Goal: Task Accomplishment & Management: Use online tool/utility

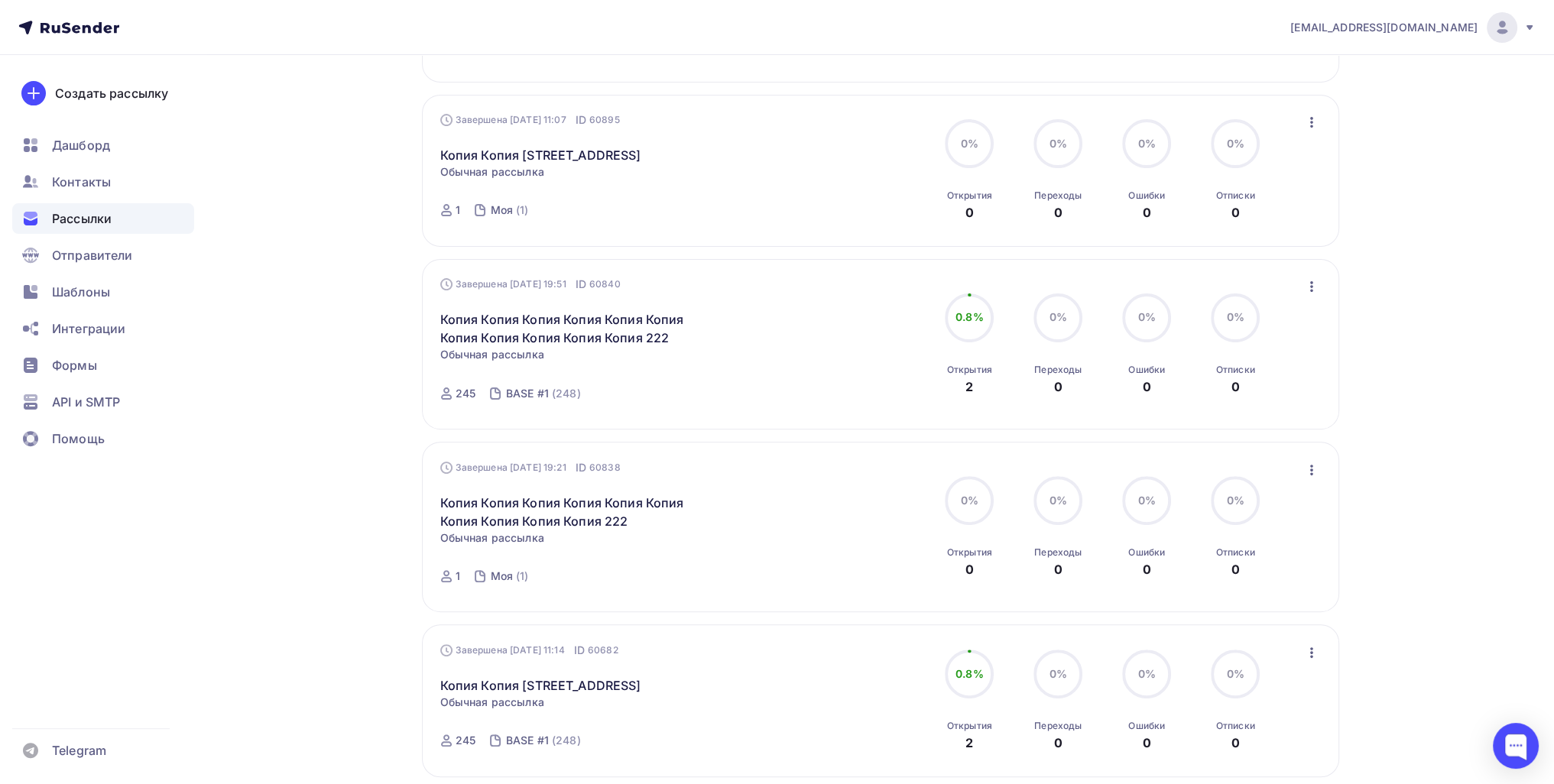
scroll to position [535, 0]
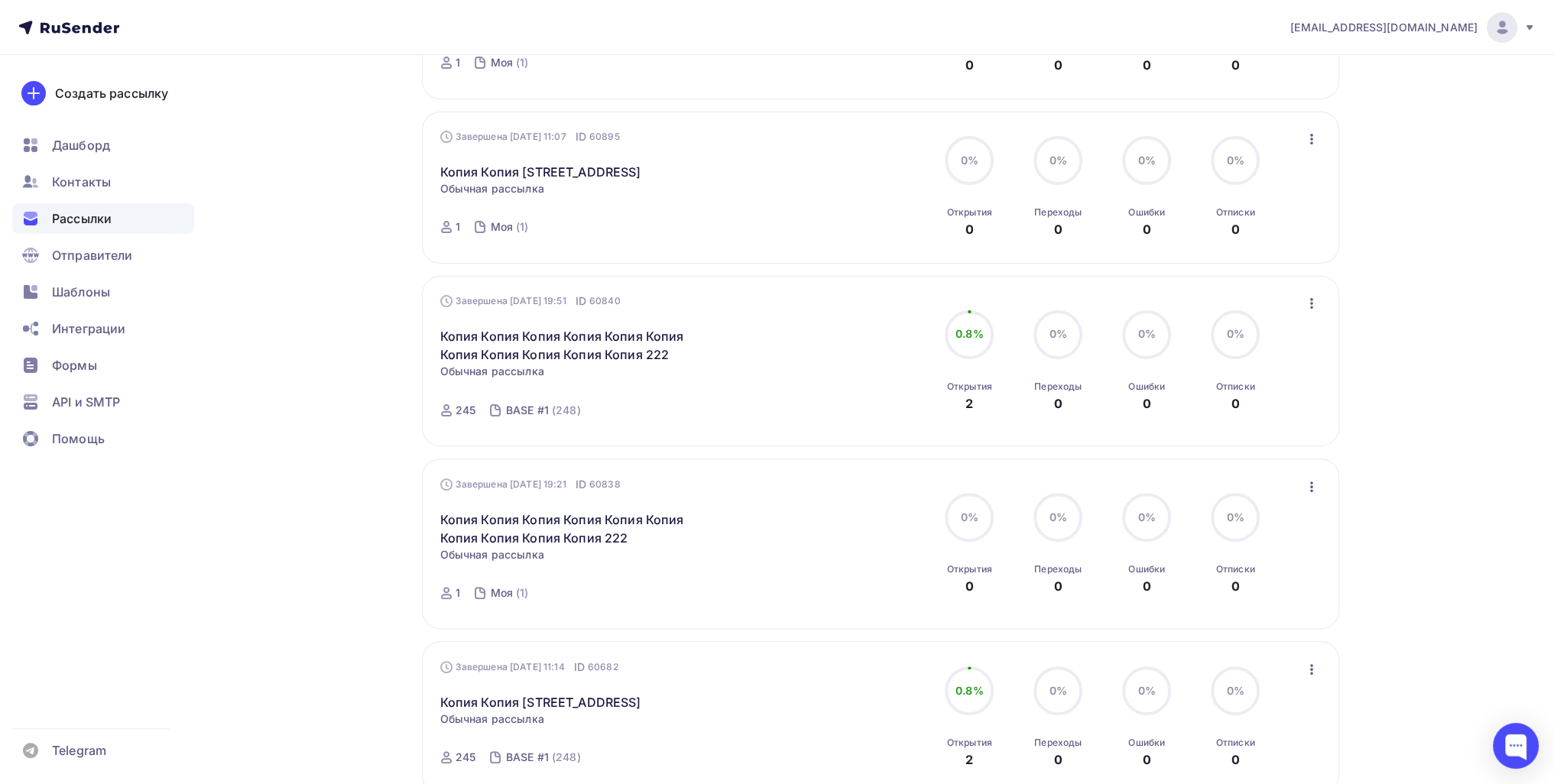
click at [771, 294] on div "Завершена [DATE] 19:51 ID 60840 Копия Копия Копия Копия Копия Копия Копия Копия…" at bounding box center [880, 361] width 881 height 135
click at [771, 298] on icon "button" at bounding box center [1311, 302] width 3 height 10
click at [771, 394] on div "Копировать в новую" at bounding box center [1240, 403] width 156 height 18
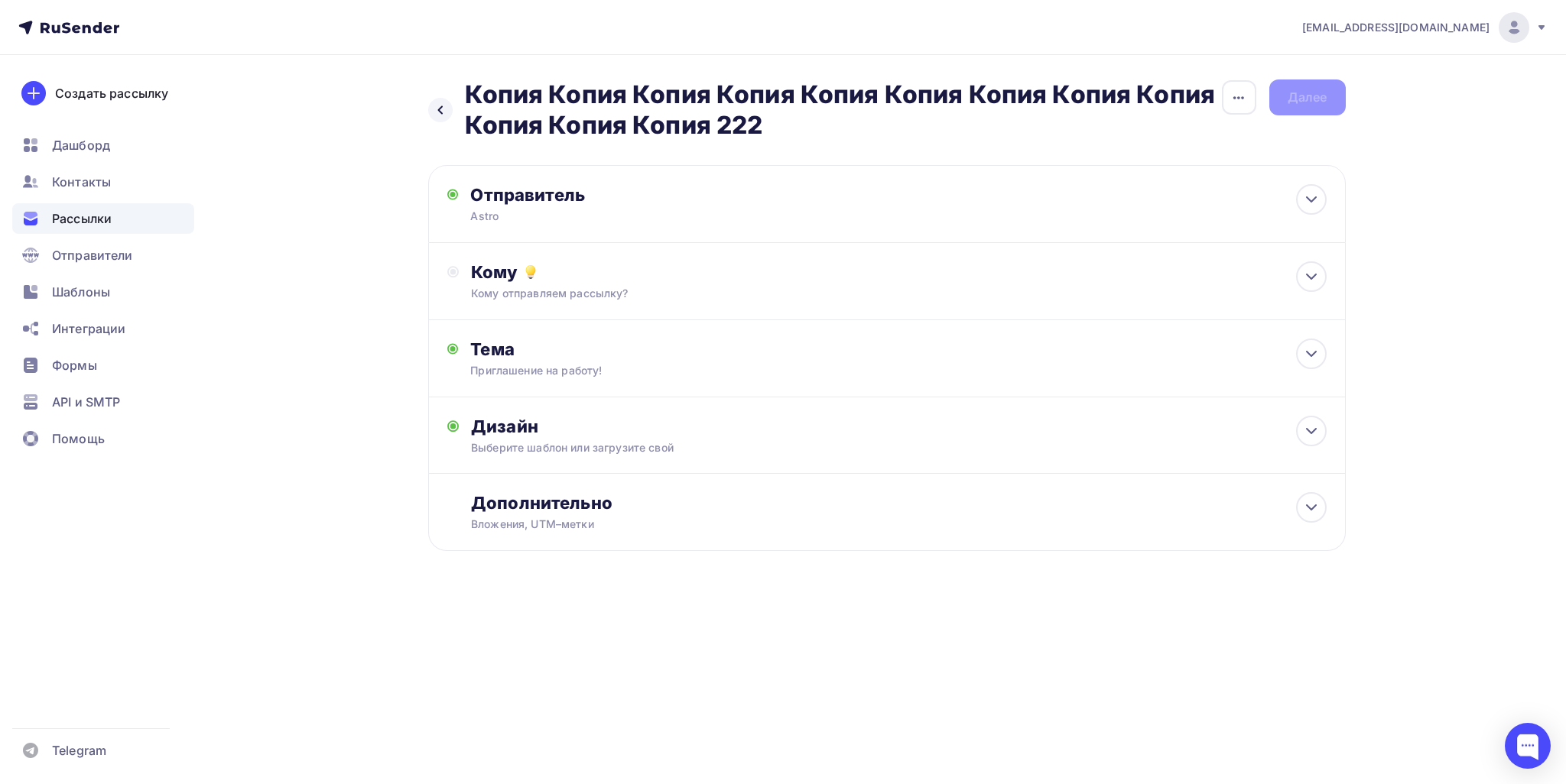
click at [771, 736] on div "[EMAIL_ADDRESS][DOMAIN_NAME] Аккаунт Тарифы Выйти Создать рассылку [GEOGRAPHIC_…" at bounding box center [783, 392] width 1566 height 784
click at [771, 288] on div "Кому отправляем рассылку?" at bounding box center [857, 293] width 770 height 15
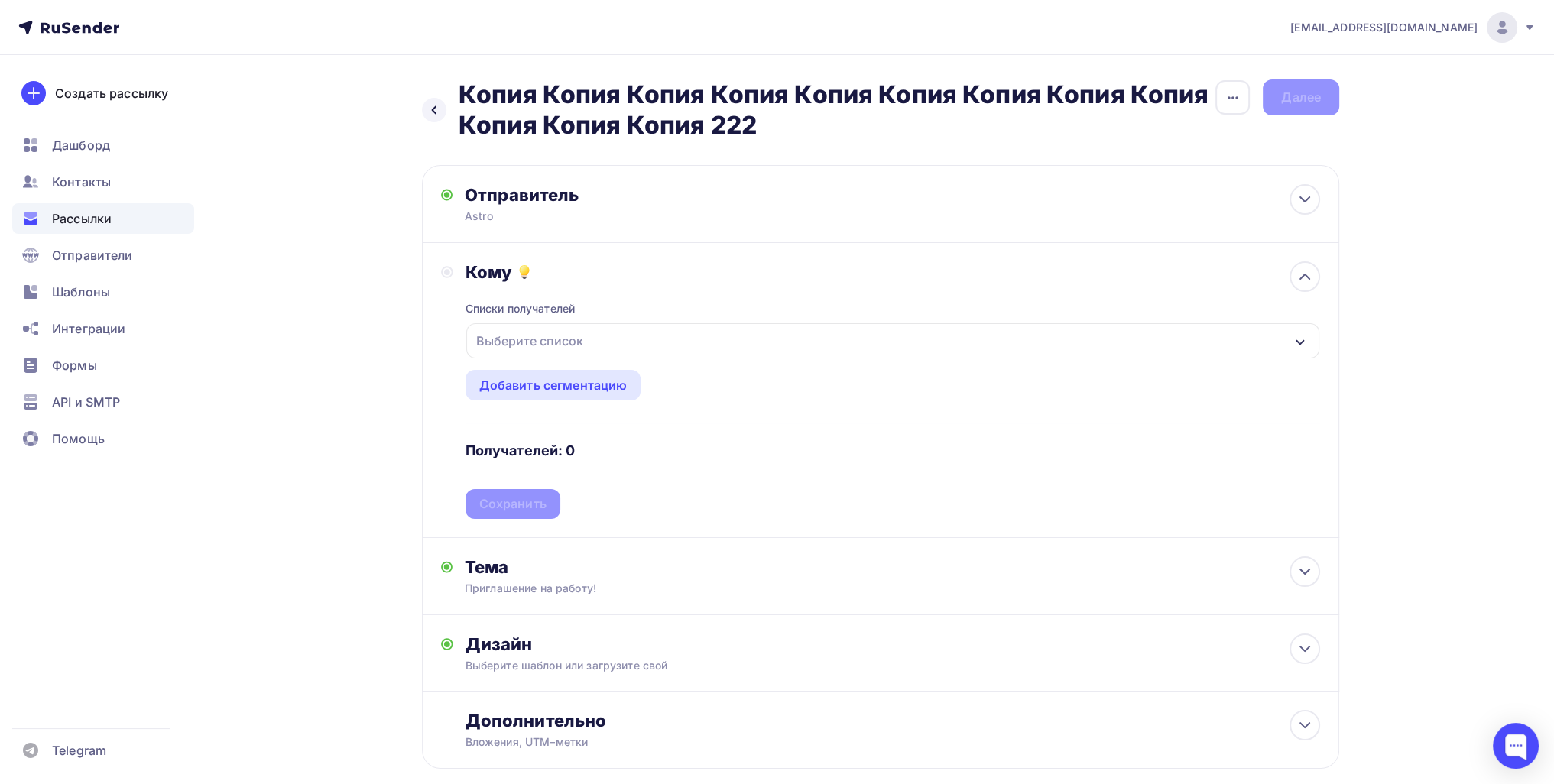
click at [574, 325] on div "Выберите список" at bounding box center [893, 340] width 853 height 35
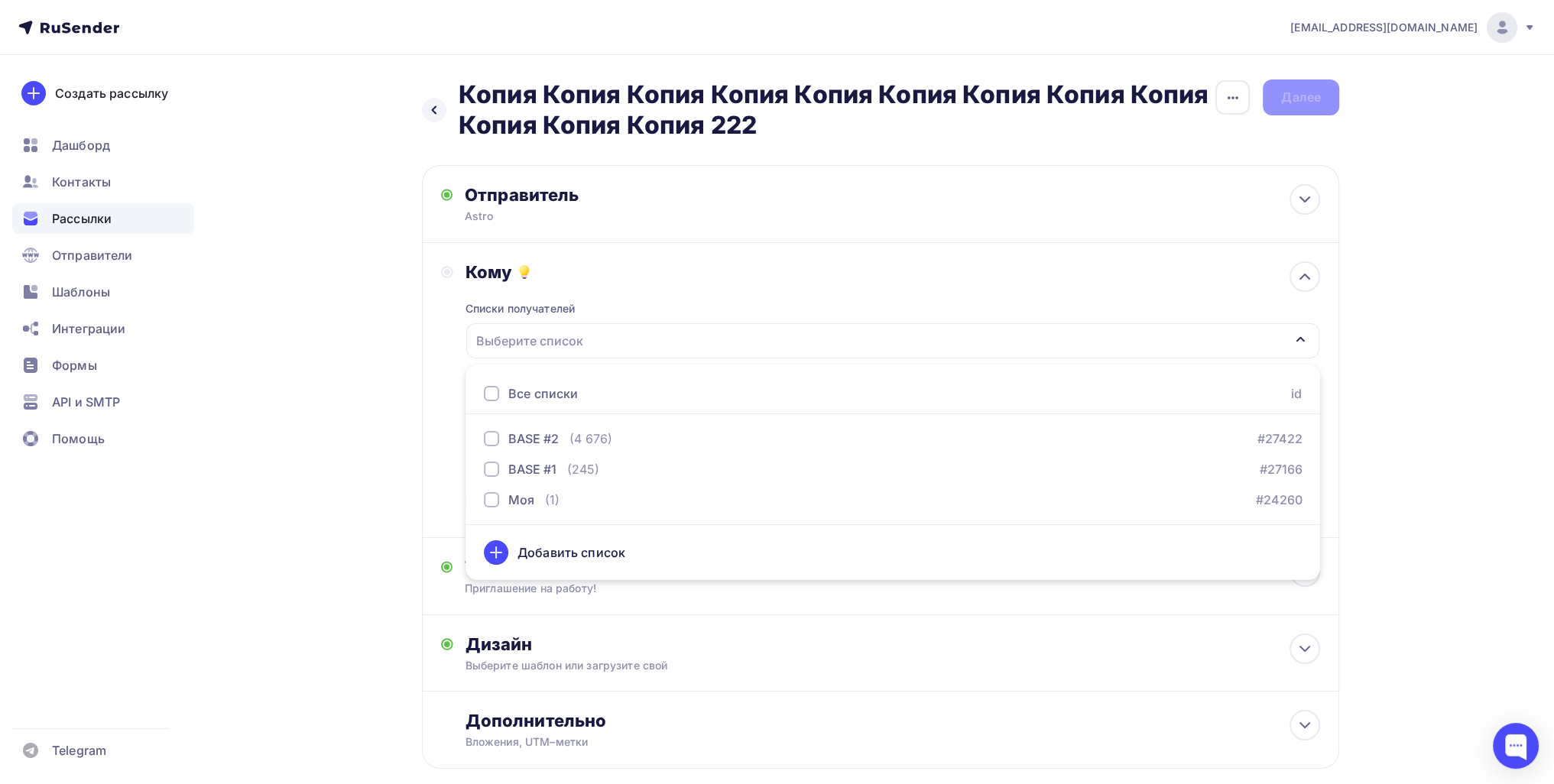
click at [567, 333] on div "Выберите список" at bounding box center [530, 340] width 119 height 27
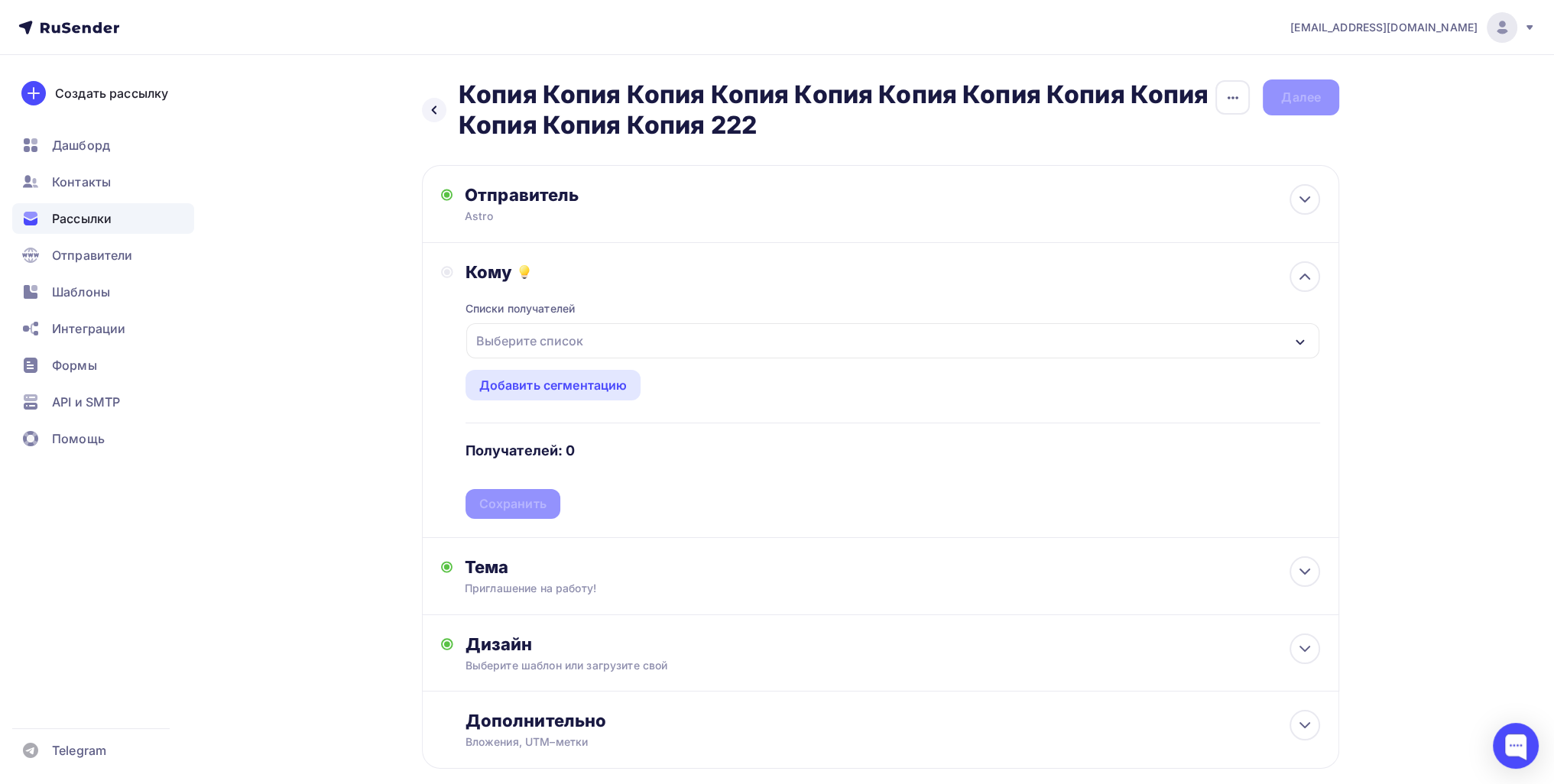
click at [567, 333] on div "Выберите список" at bounding box center [530, 340] width 119 height 27
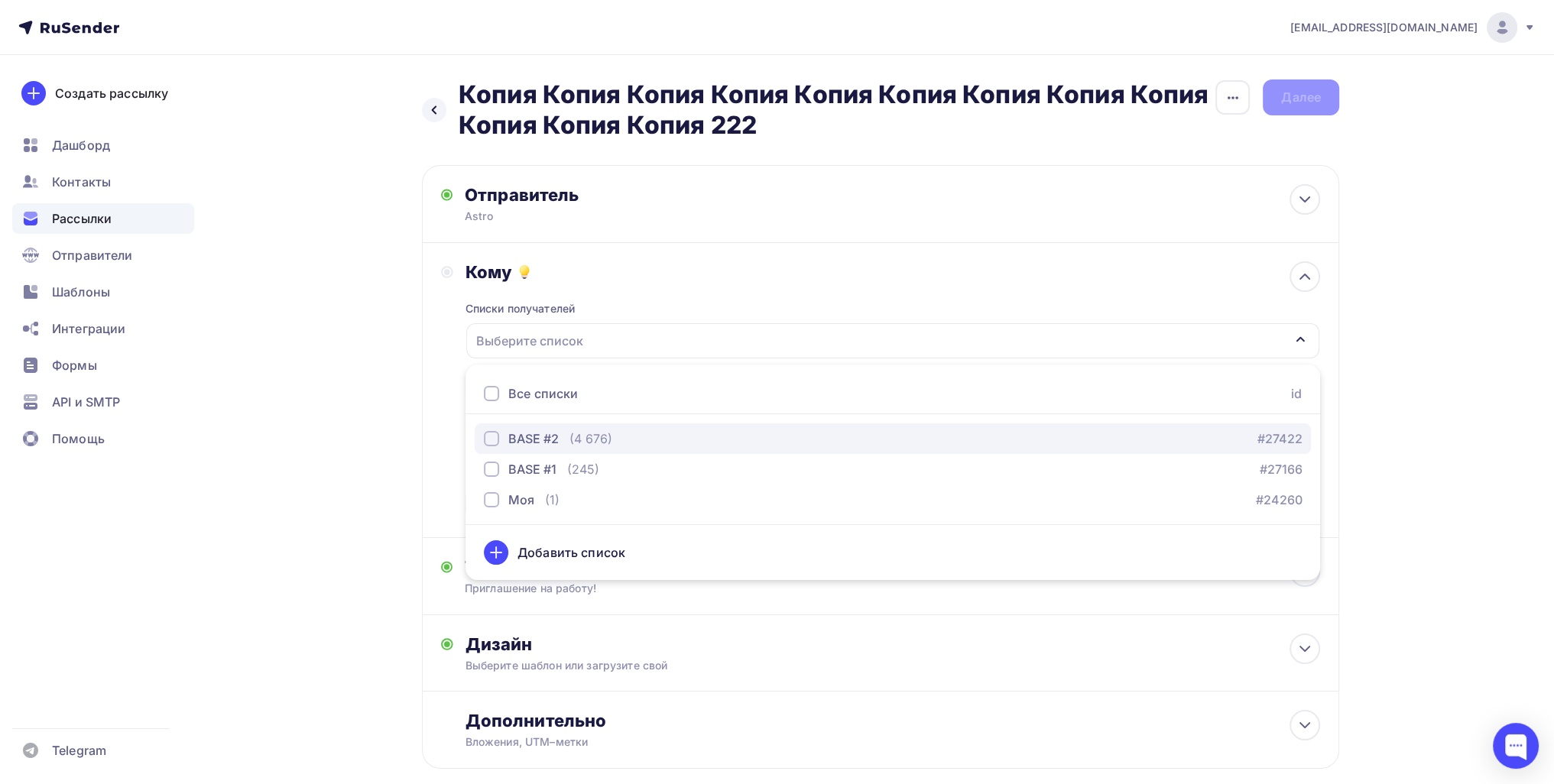
click at [589, 429] on div "(4 676)" at bounding box center [591, 438] width 43 height 18
click at [595, 451] on button "BASE #2 (4 676) #27422" at bounding box center [893, 439] width 836 height 30
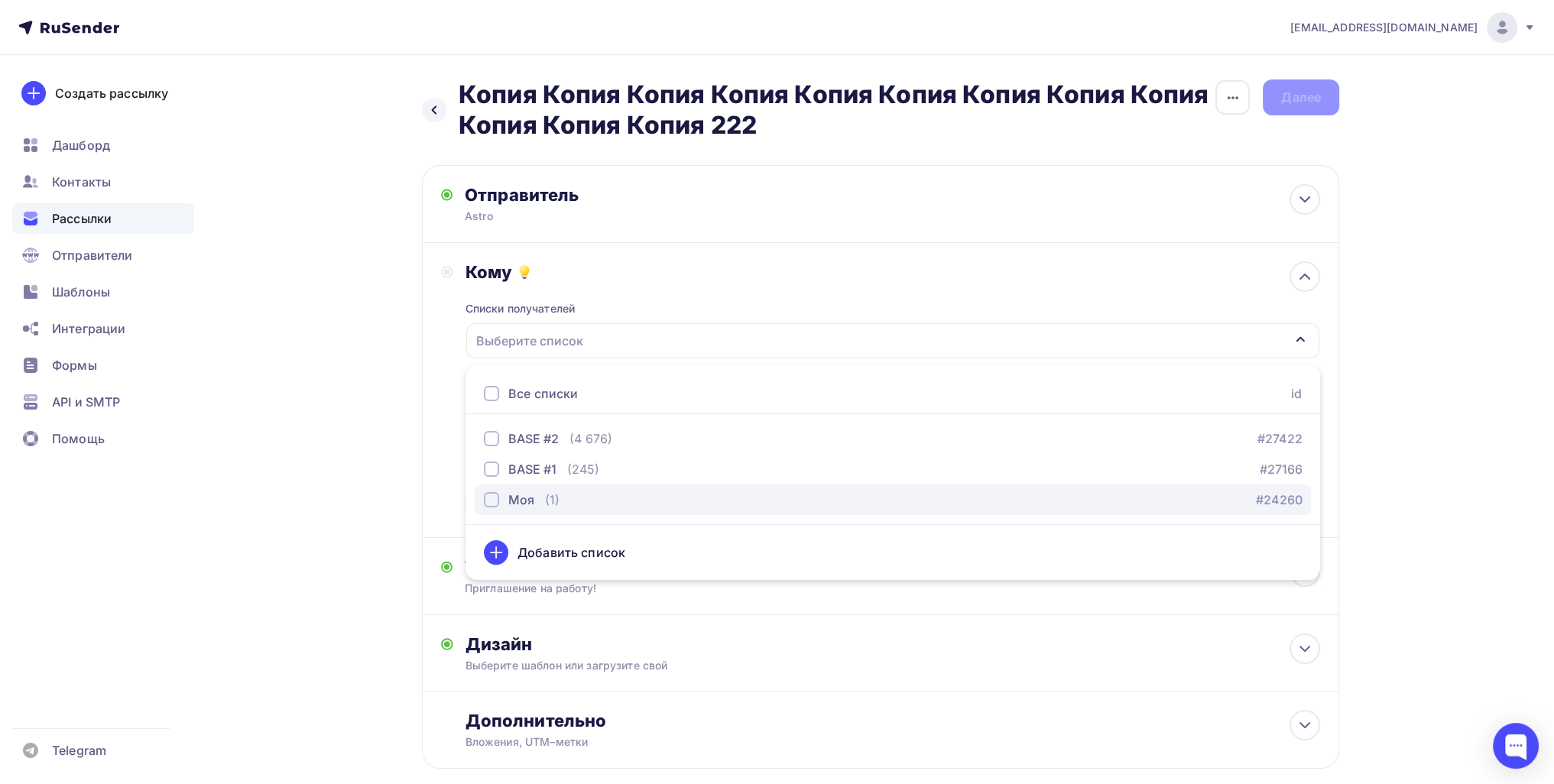
click at [577, 495] on div "Моя (1) #24260" at bounding box center [892, 500] width 818 height 18
click at [376, 428] on div "Назад Копия Копия Копия Копия Копия Копия Копия Копия Копия Копия Копия Копия 2…" at bounding box center [777, 461] width 1252 height 812
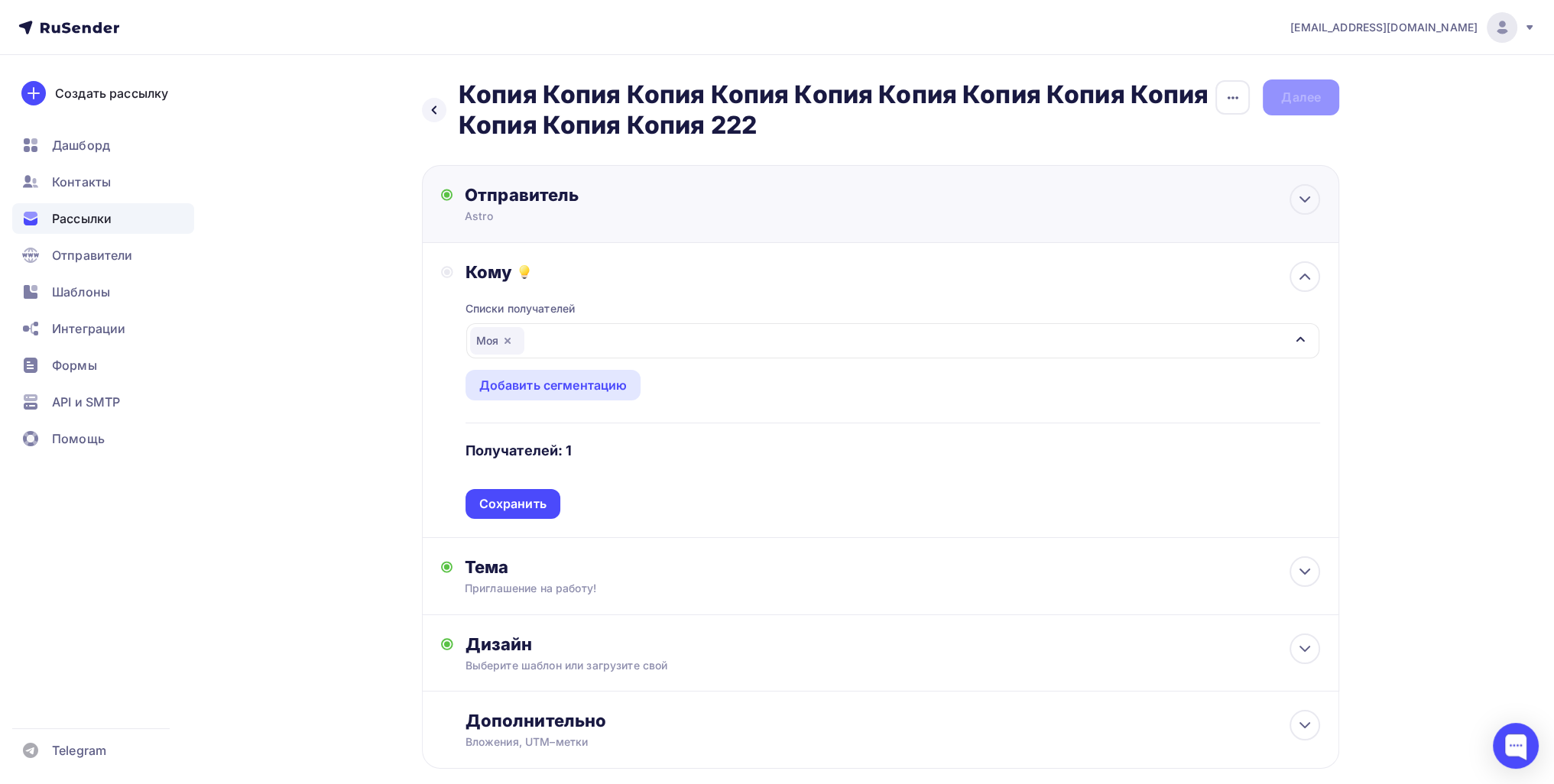
click at [513, 184] on div "Отправитель" at bounding box center [630, 194] width 331 height 22
type input "Astro"
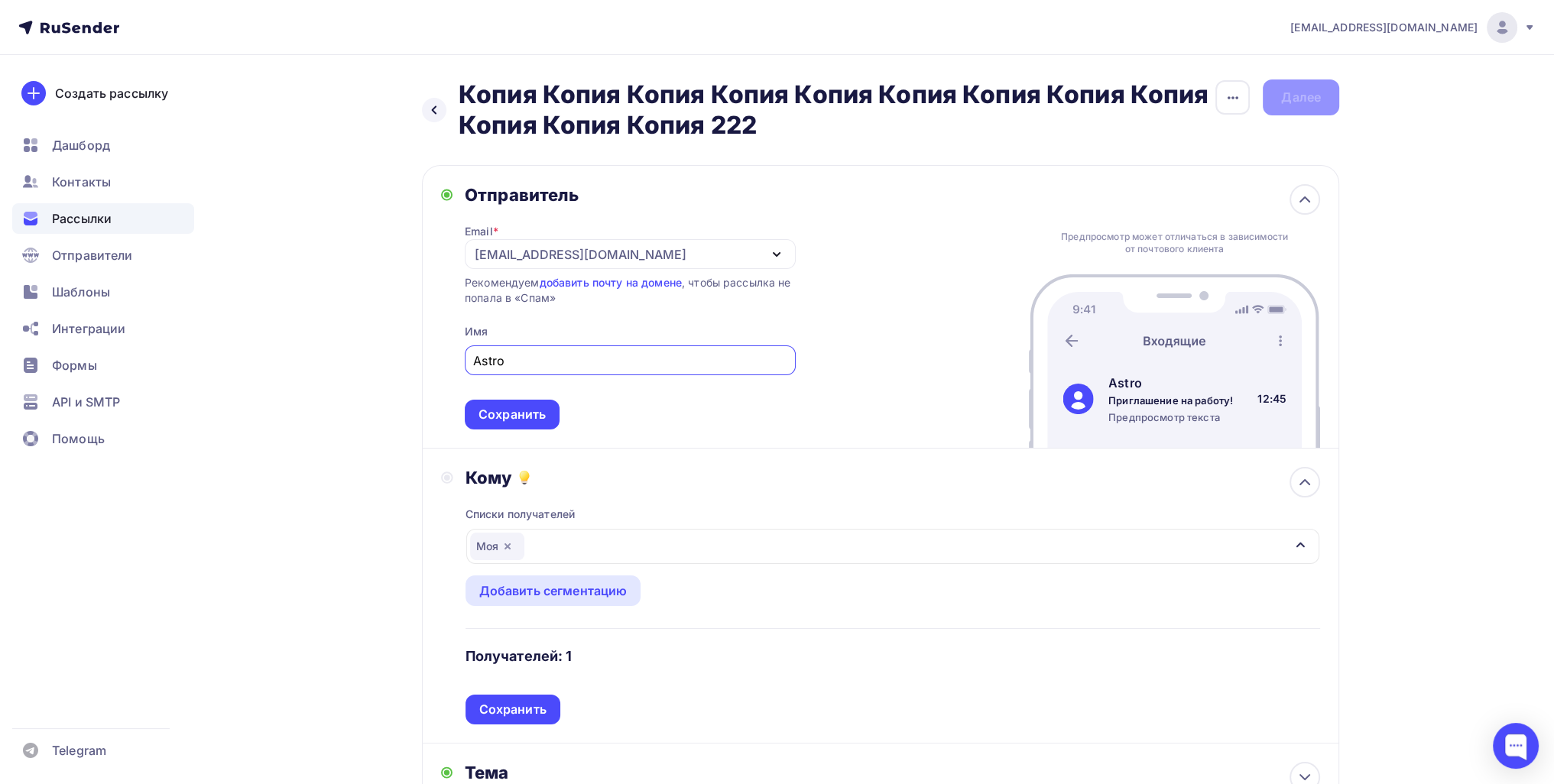
click at [522, 266] on div "[EMAIL_ADDRESS][DOMAIN_NAME]" at bounding box center [630, 253] width 331 height 29
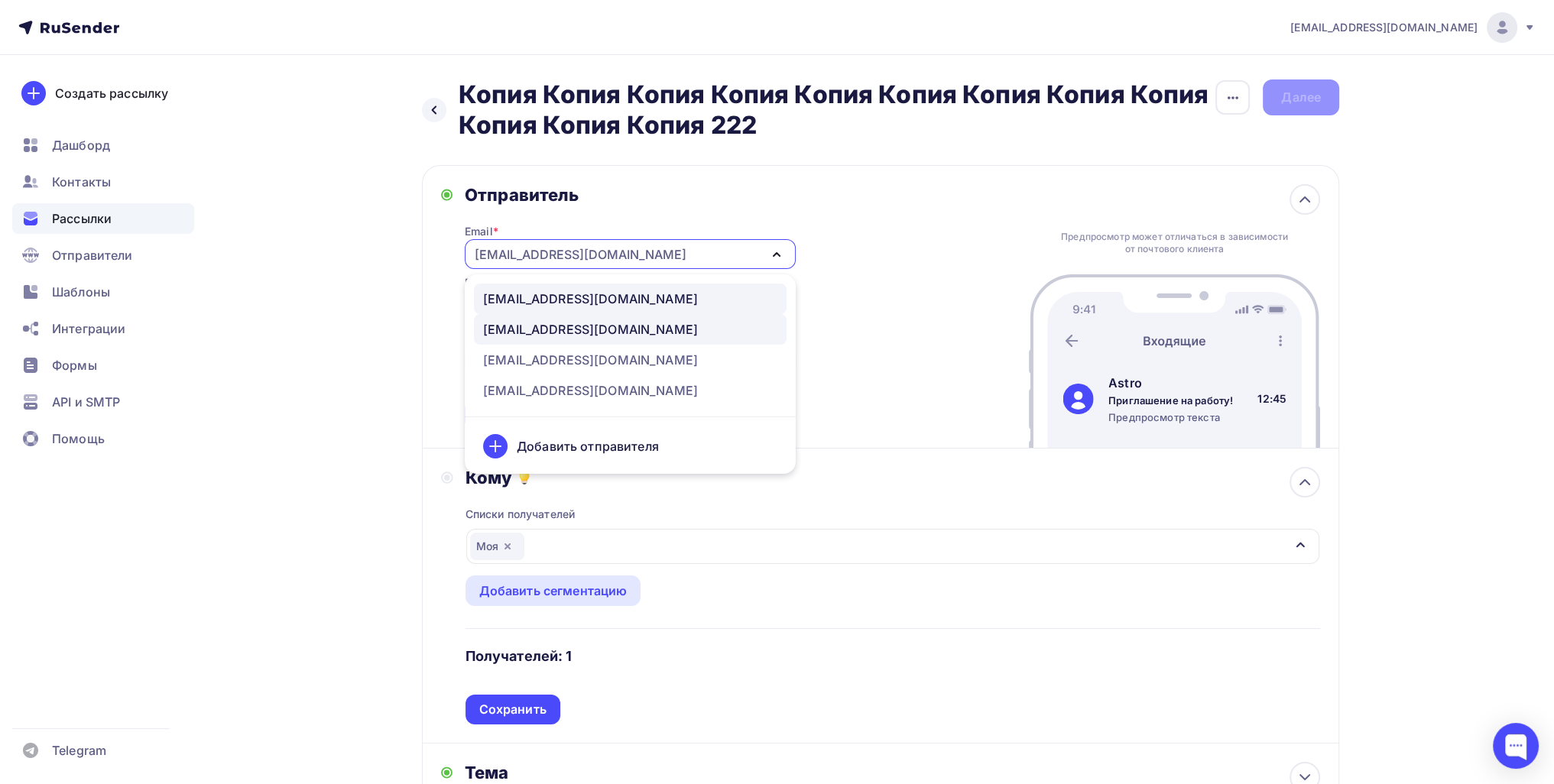
click at [550, 301] on div "[EMAIL_ADDRESS][DOMAIN_NAME]" at bounding box center [590, 299] width 215 height 18
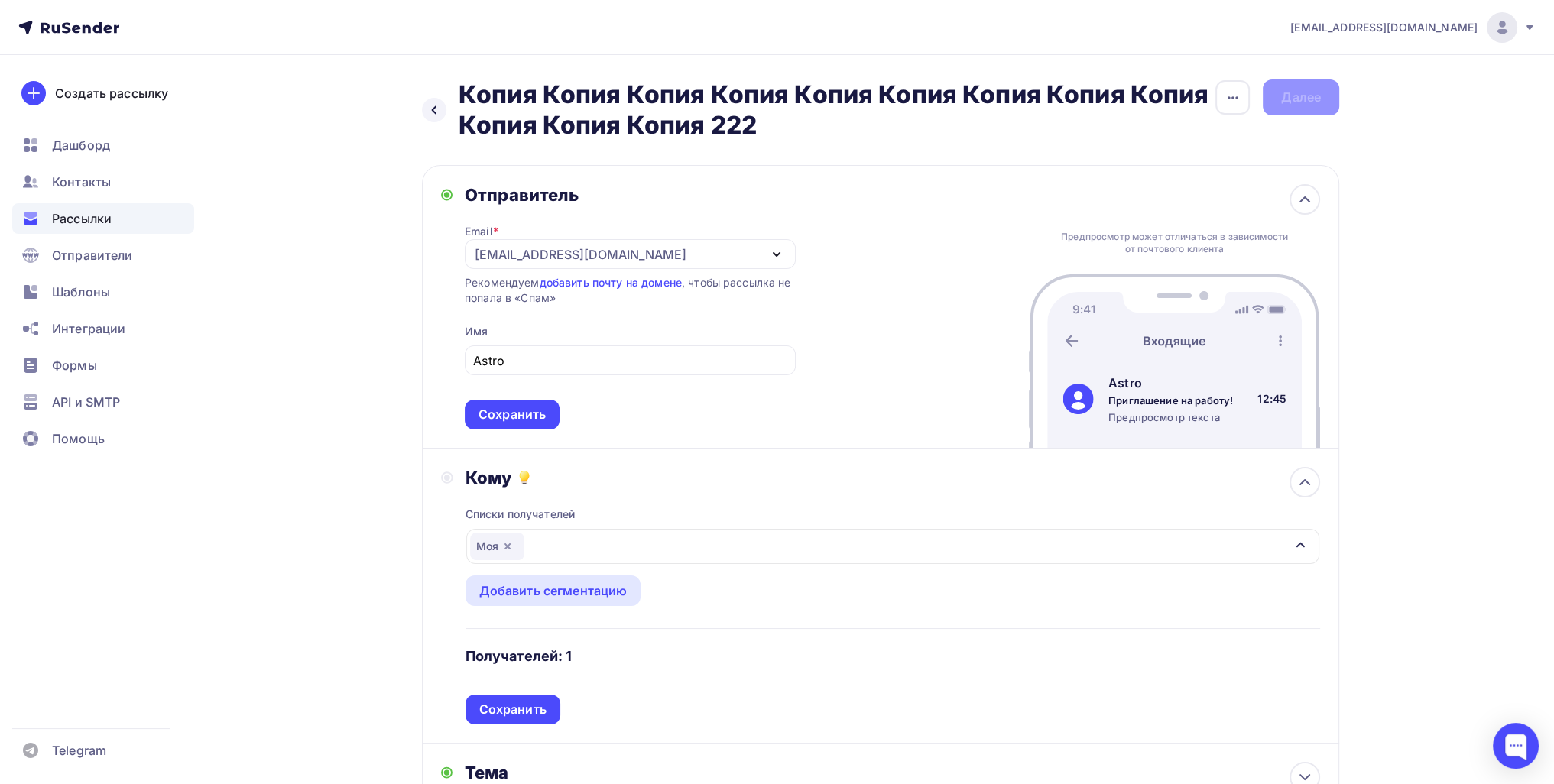
click at [372, 358] on div "Назад Копия Копия Копия Копия Копия Копия Копия Копия Копия Копия Копия Копия 2…" at bounding box center [777, 564] width 1252 height 1018
click at [483, 415] on div "Сохранить" at bounding box center [512, 414] width 67 height 18
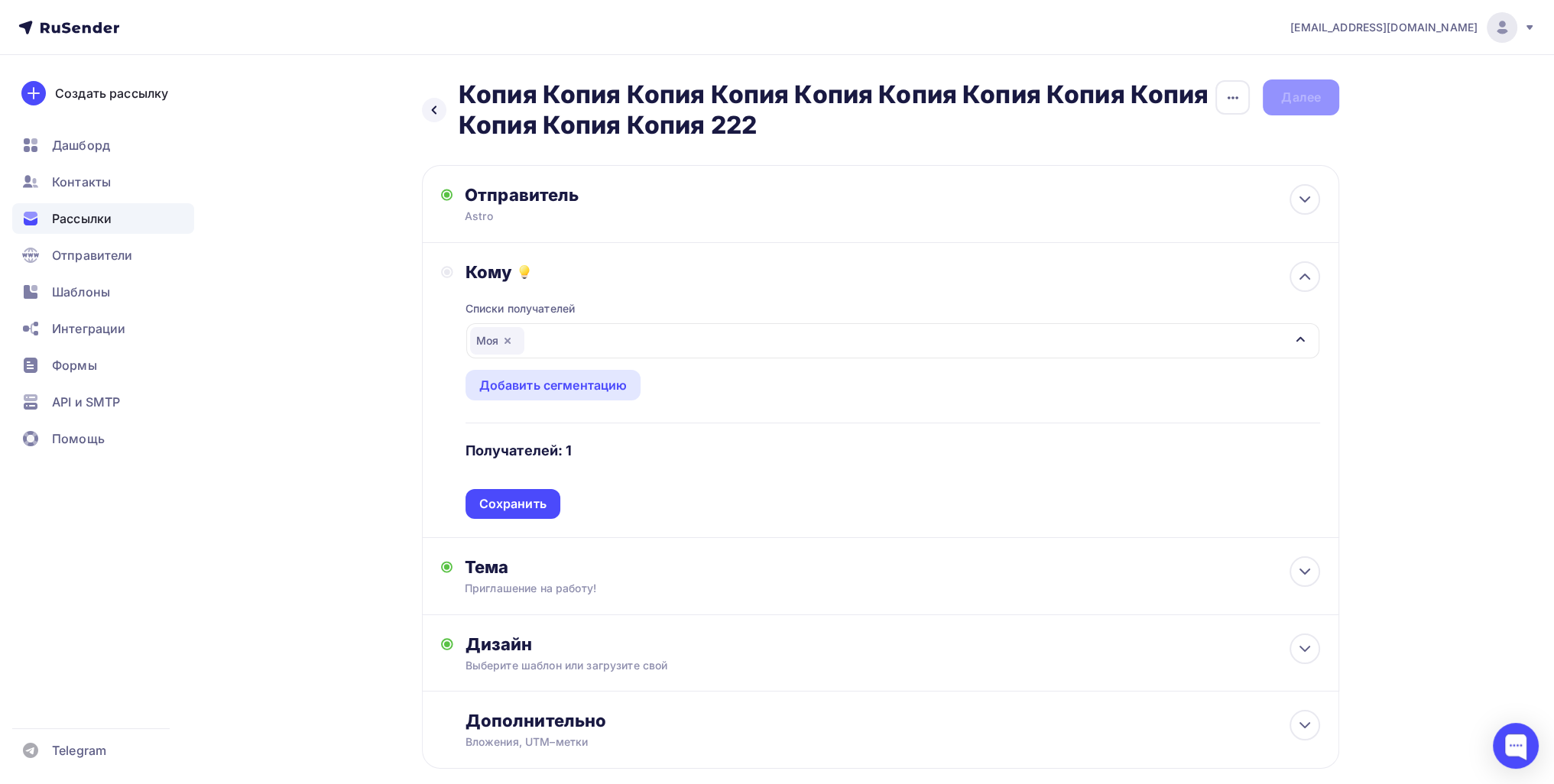
click at [526, 483] on div "Списки получателей Моя Все списки id BASE #2 (4 676) #27422 BASE #1 (245) #2716…" at bounding box center [892, 400] width 854 height 236
click at [525, 492] on div "Сохранить" at bounding box center [513, 503] width 95 height 29
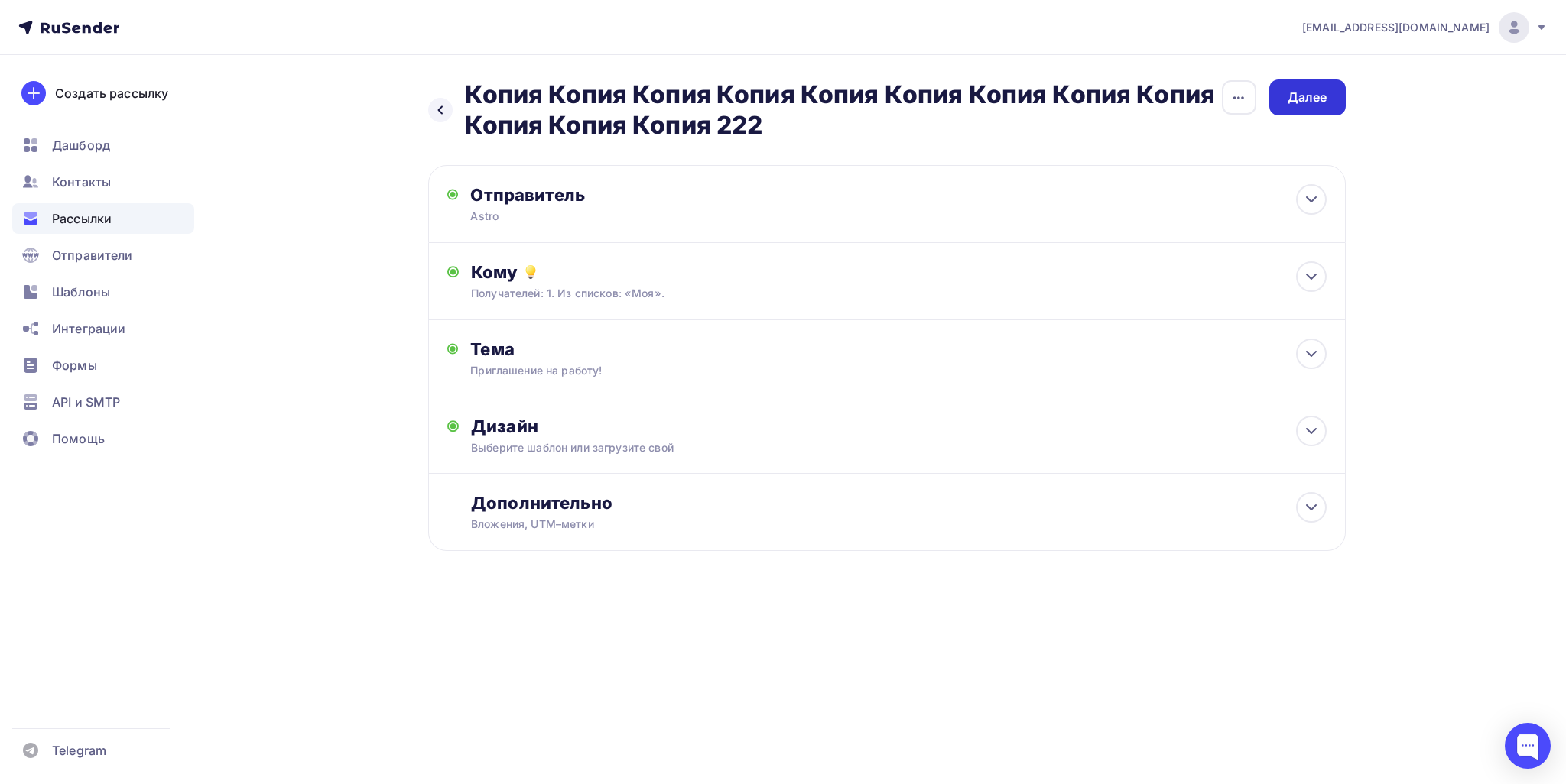
click at [771, 89] on div "Далее" at bounding box center [1307, 98] width 77 height 36
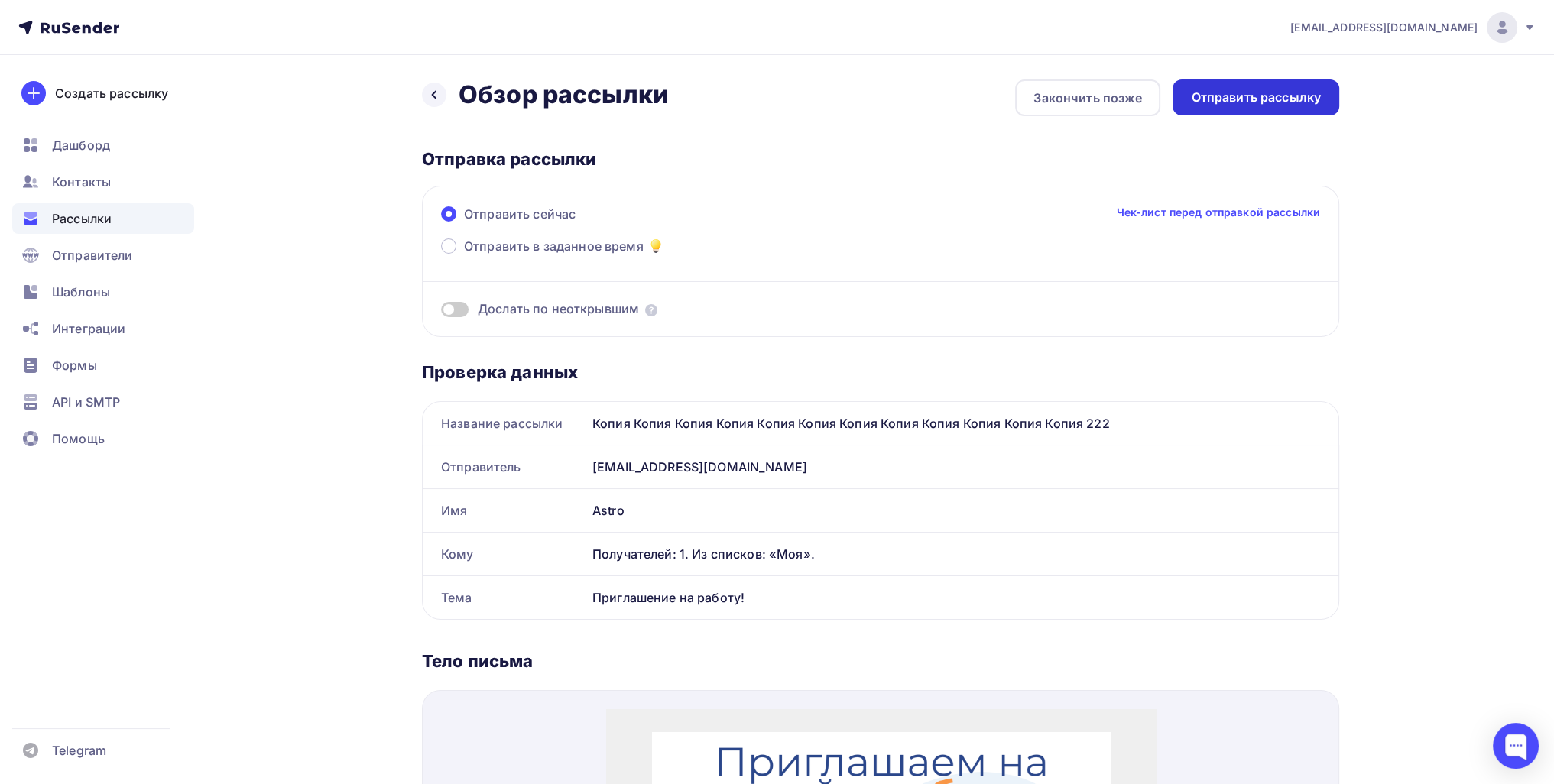
click at [771, 96] on div "Отправить рассылку" at bounding box center [1255, 98] width 130 height 18
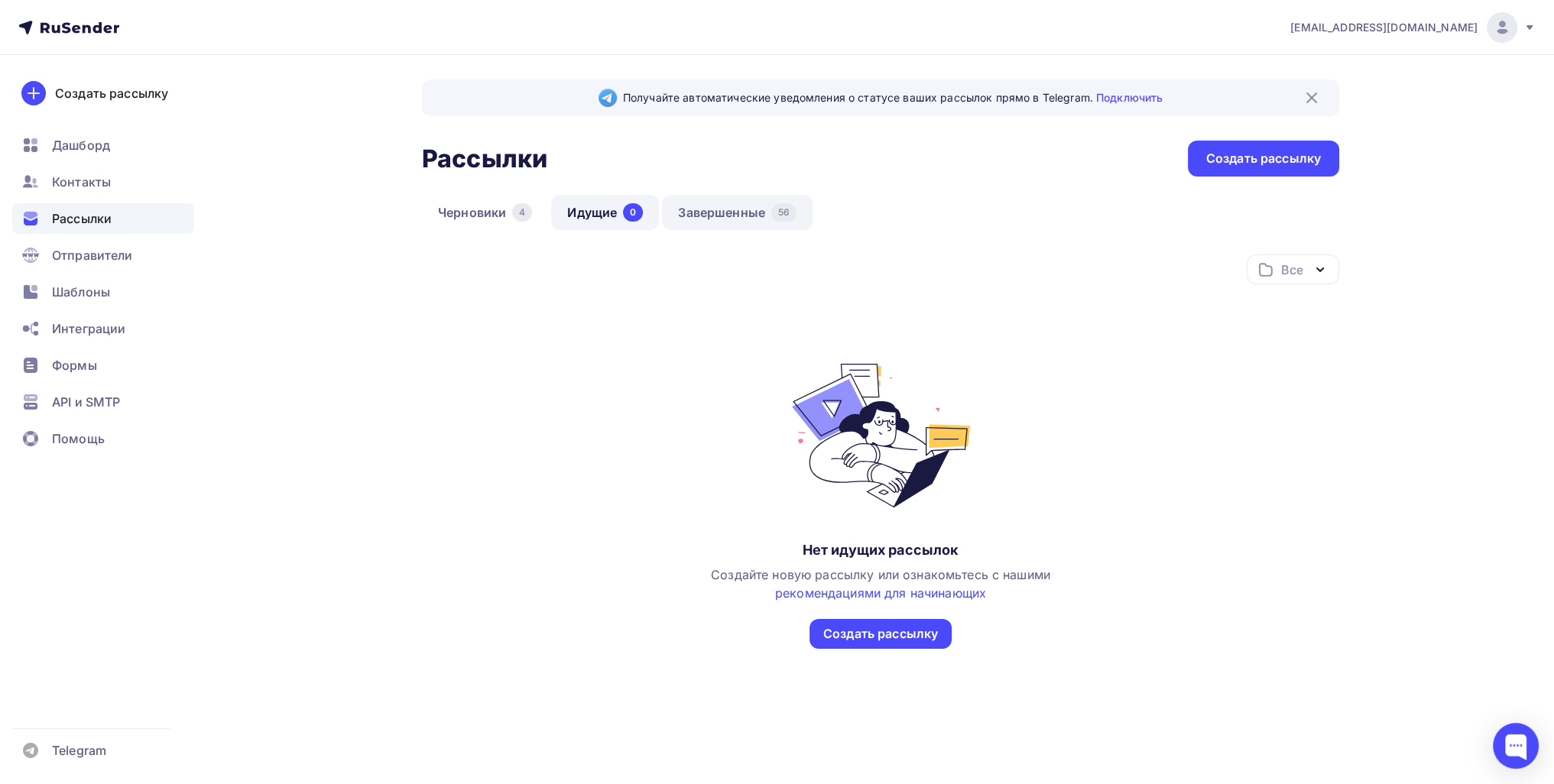
click at [750, 211] on link "Завершенные 56" at bounding box center [737, 212] width 151 height 35
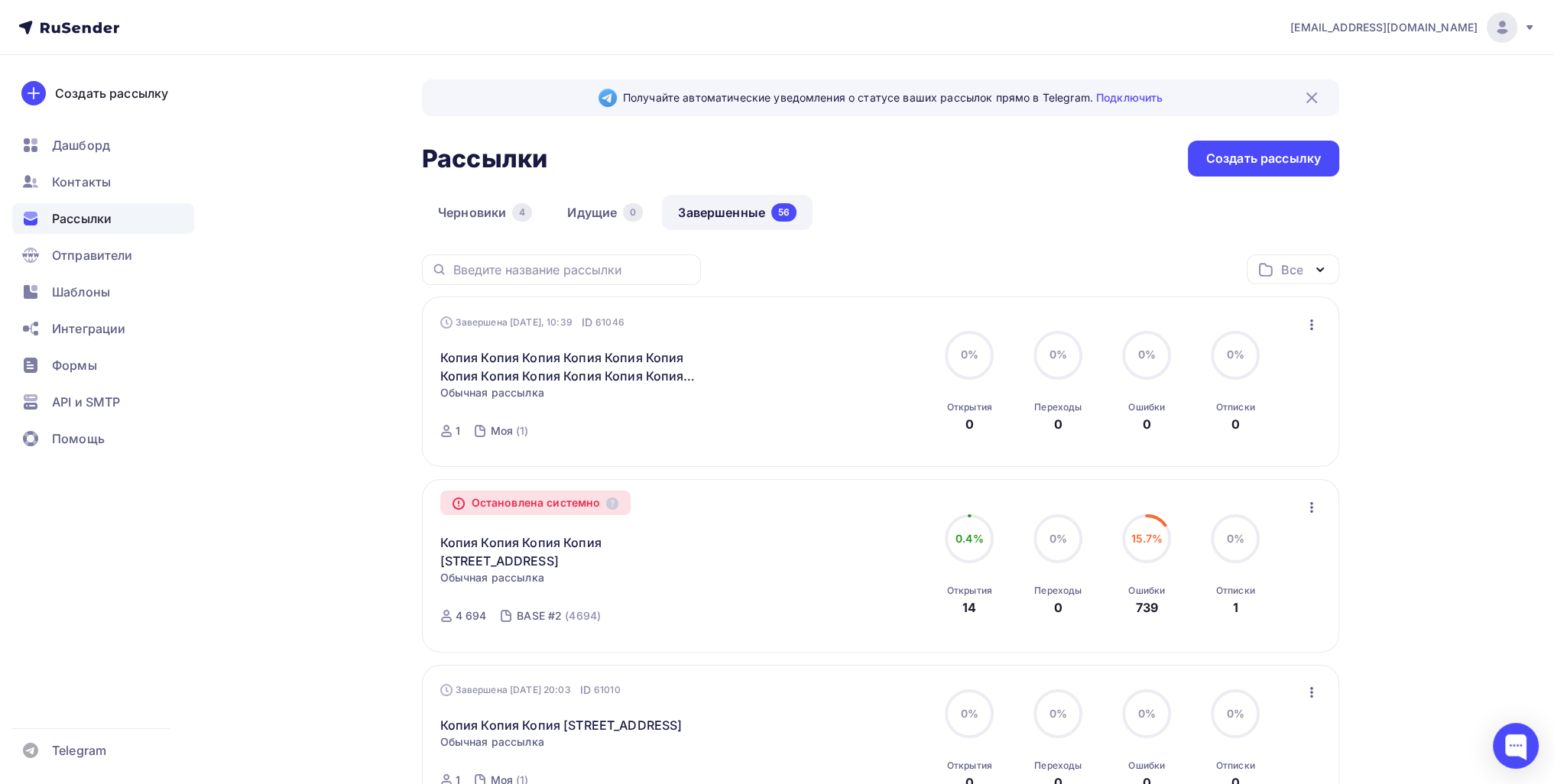
click at [1302, 325] on button "button" at bounding box center [1311, 324] width 20 height 20
click at [1259, 416] on div "Копировать в новую" at bounding box center [1240, 425] width 156 height 18
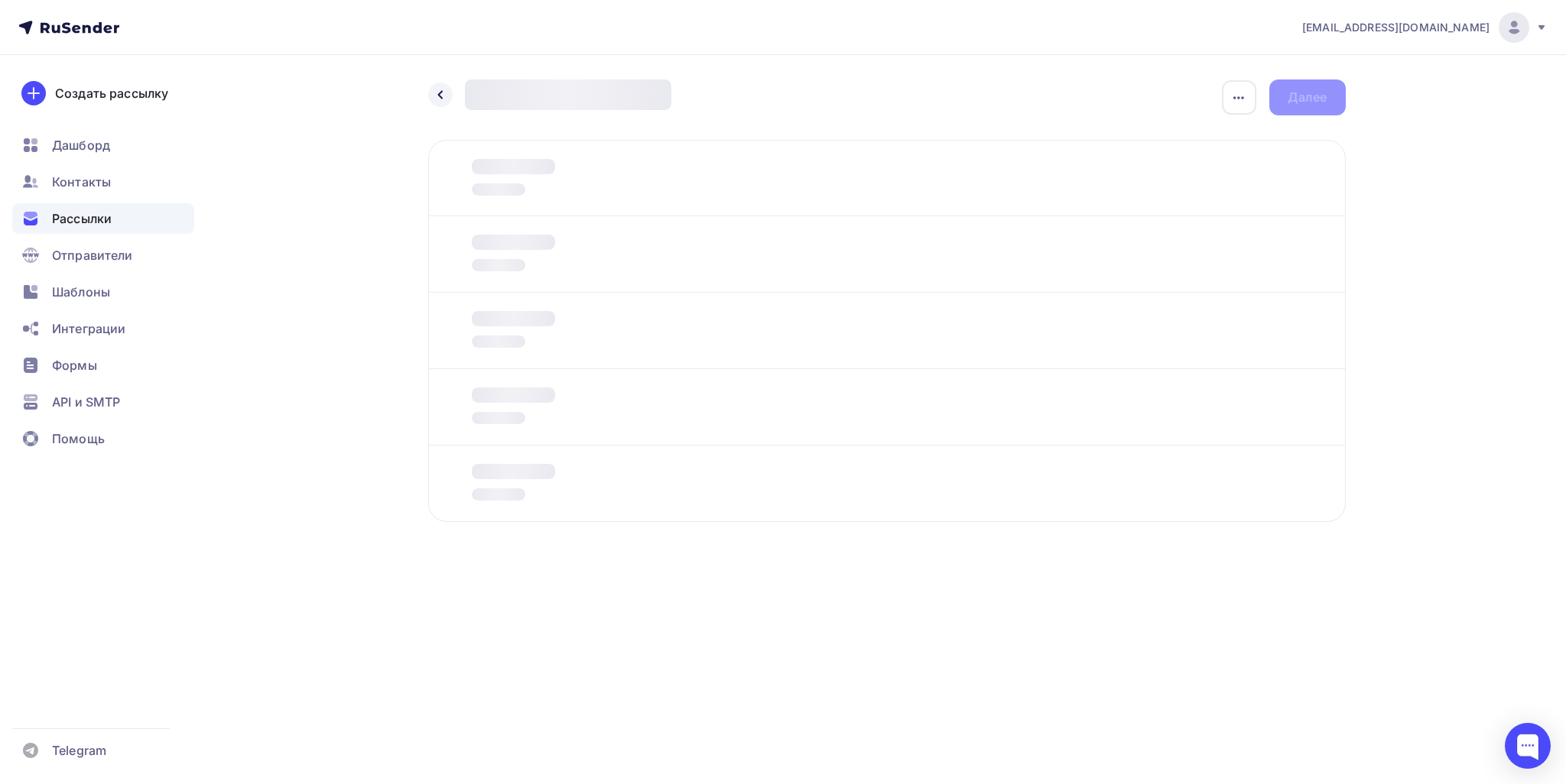
click at [538, 274] on div "Отправитель Кто отправляет рассылку? Email * Выберите отправителя info@sluchaia…" at bounding box center [886, 331] width 917 height 382
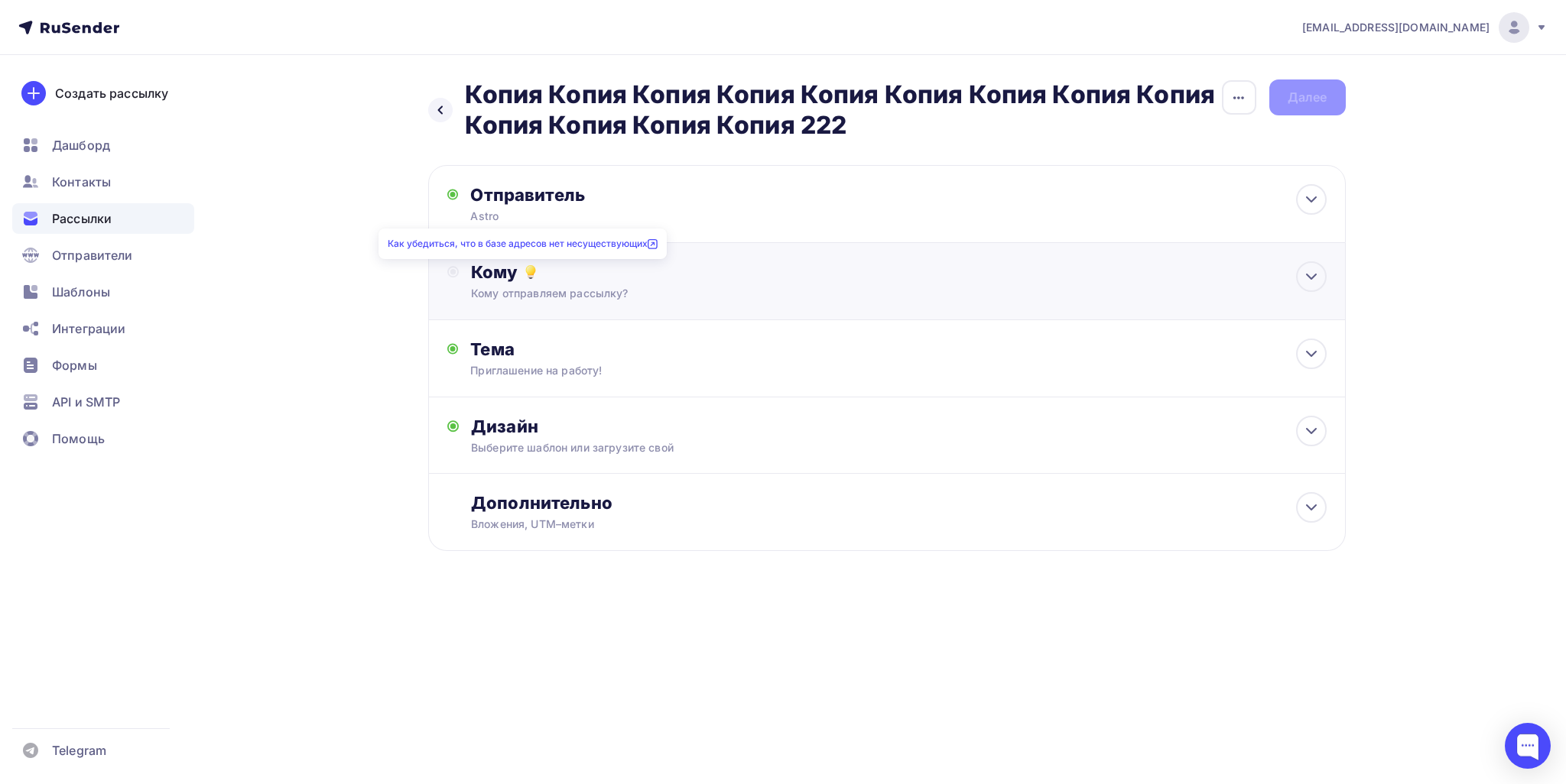
click at [538, 274] on icon at bounding box center [530, 271] width 18 height 18
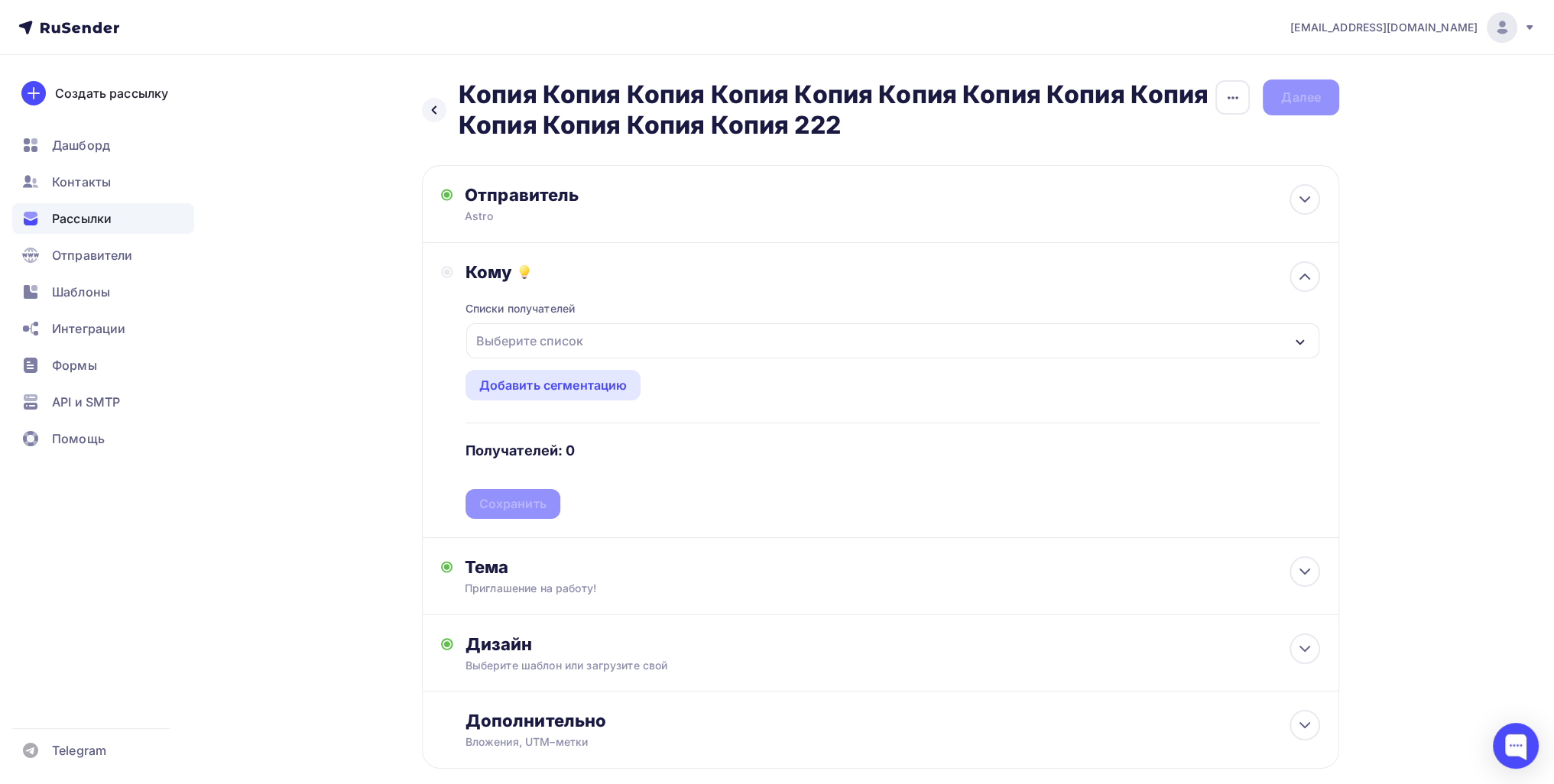
drag, startPoint x: 547, startPoint y: 344, endPoint x: 569, endPoint y: 440, distance: 98.5
click at [547, 345] on div "Выберите список" at bounding box center [530, 340] width 119 height 27
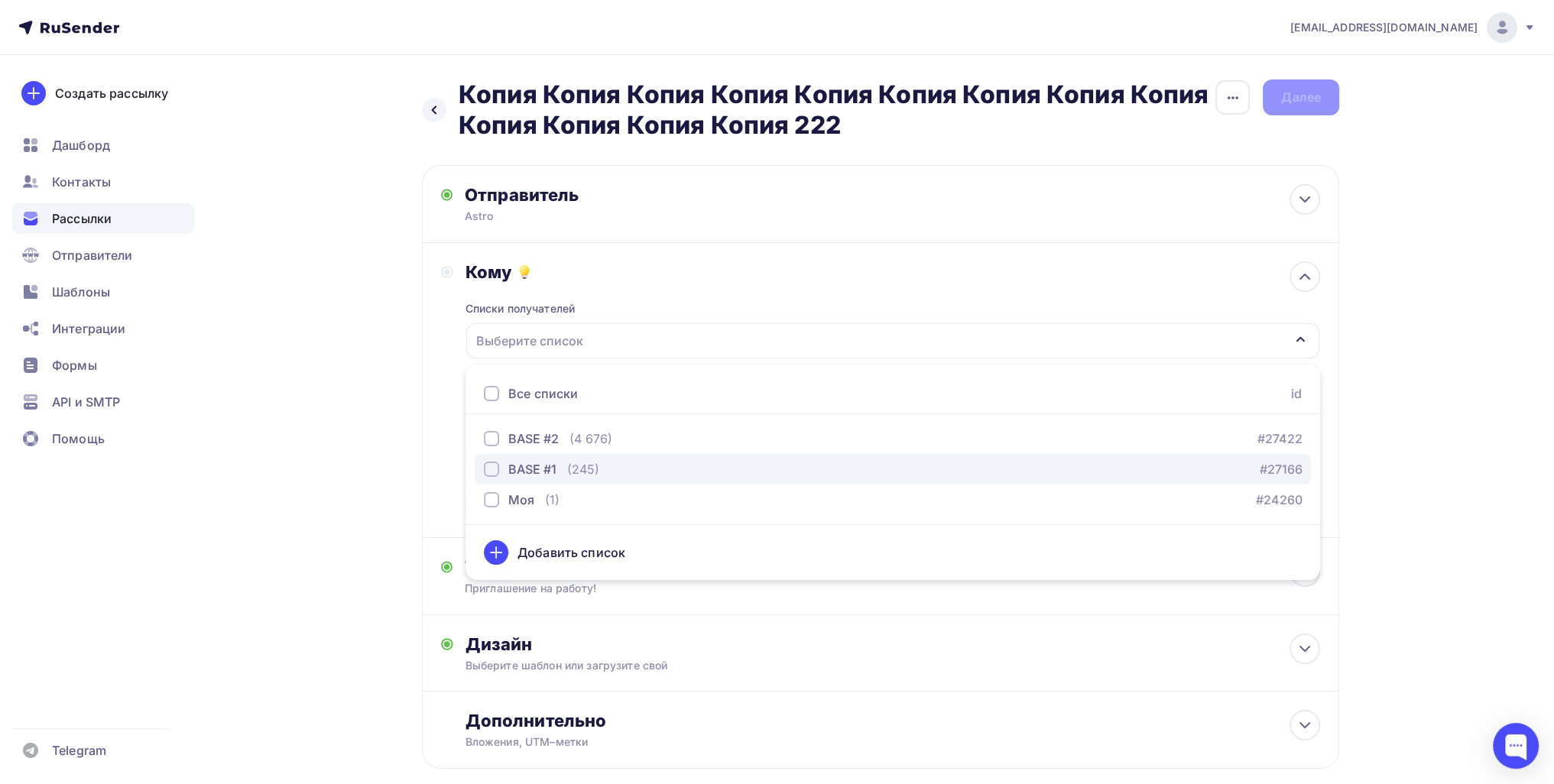
click at [569, 464] on div "(245)" at bounding box center [583, 468] width 32 height 18
click at [429, 499] on div "Кому Списки получателей BASE #1 Все списки id BASE #2 (4 676) #27422 BASE #1 (2…" at bounding box center [880, 390] width 917 height 295
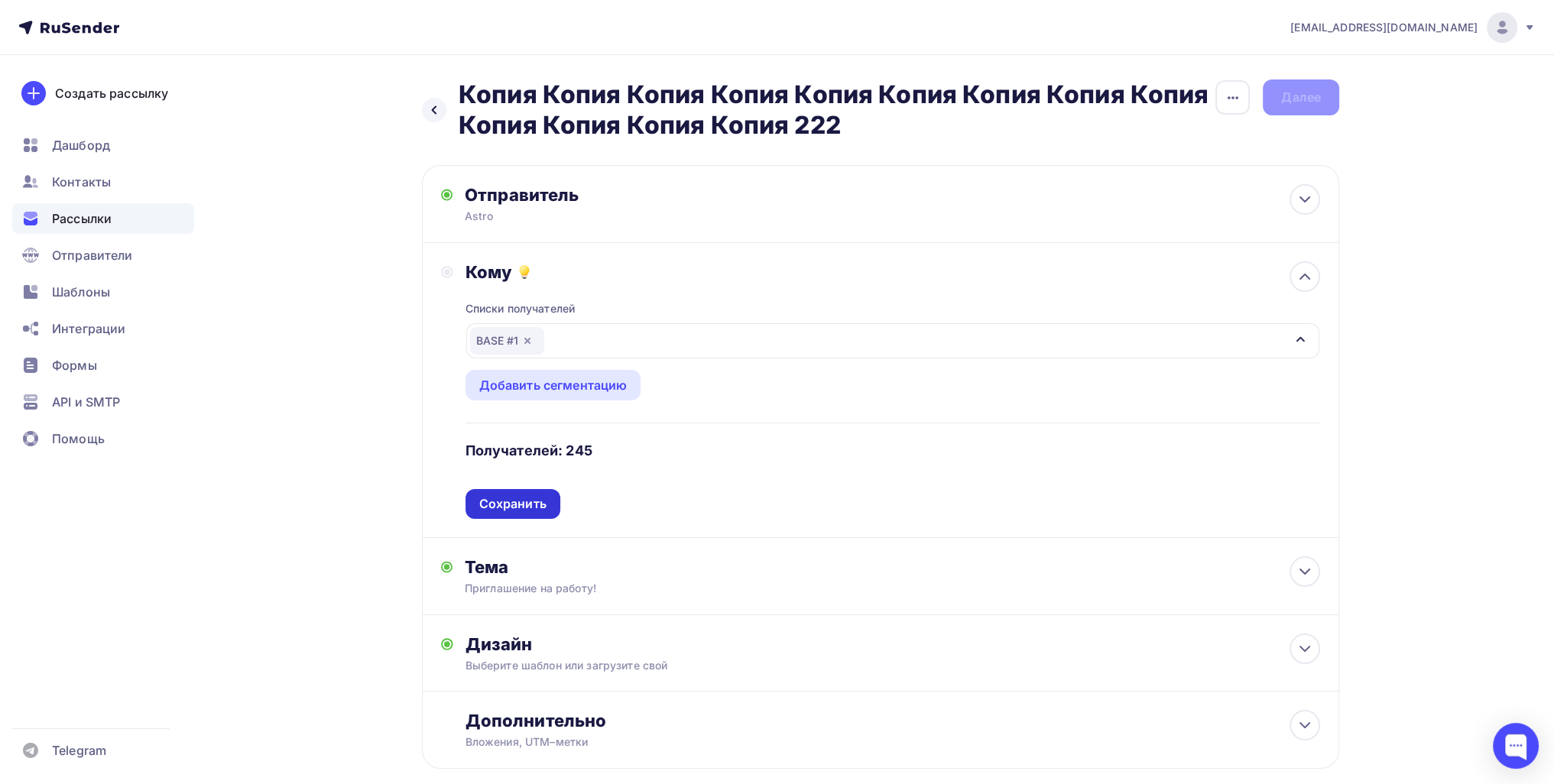
click at [545, 515] on div "Сохранить" at bounding box center [513, 503] width 95 height 29
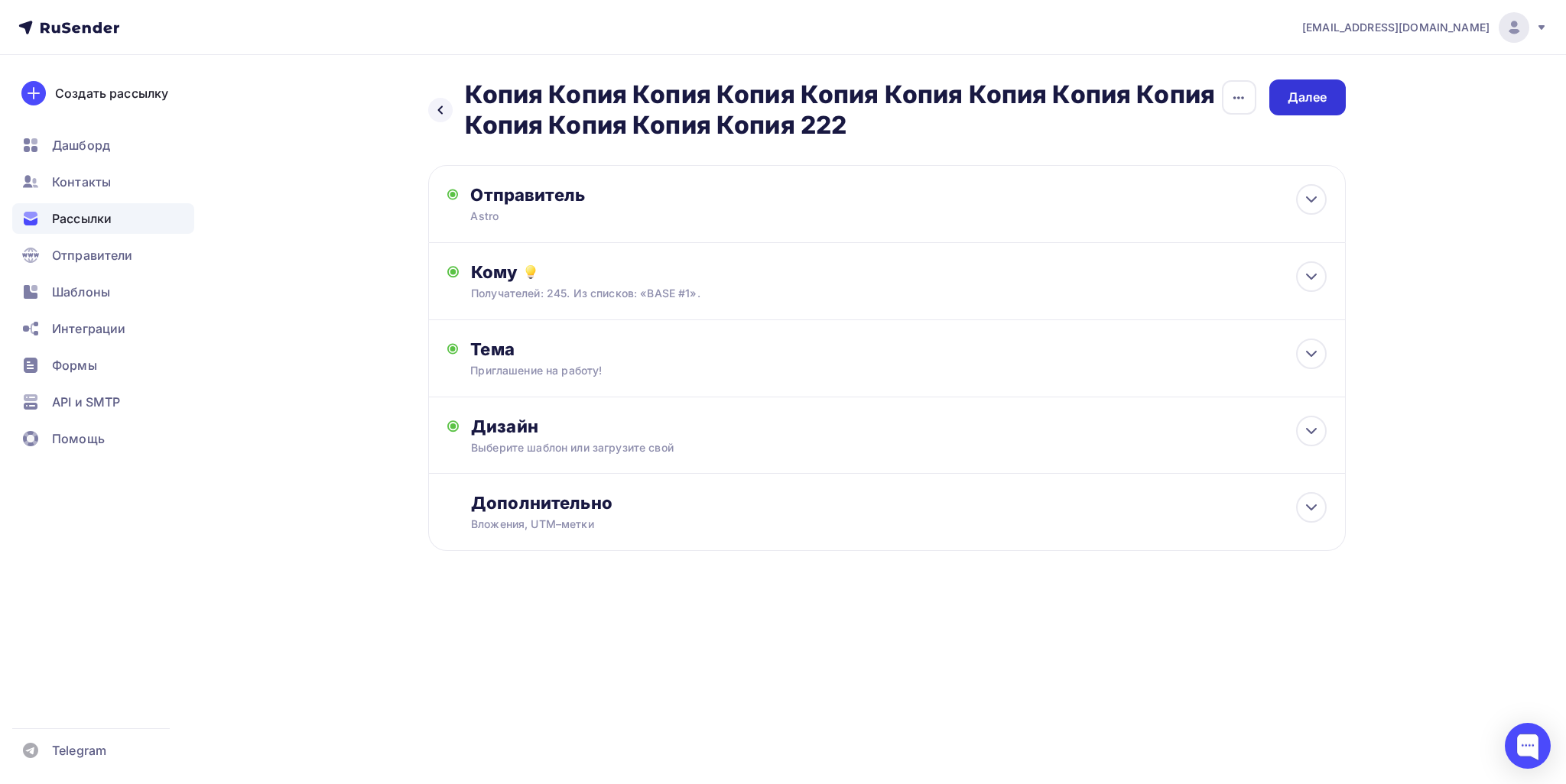
click at [1316, 99] on div "Далее" at bounding box center [1308, 98] width 40 height 18
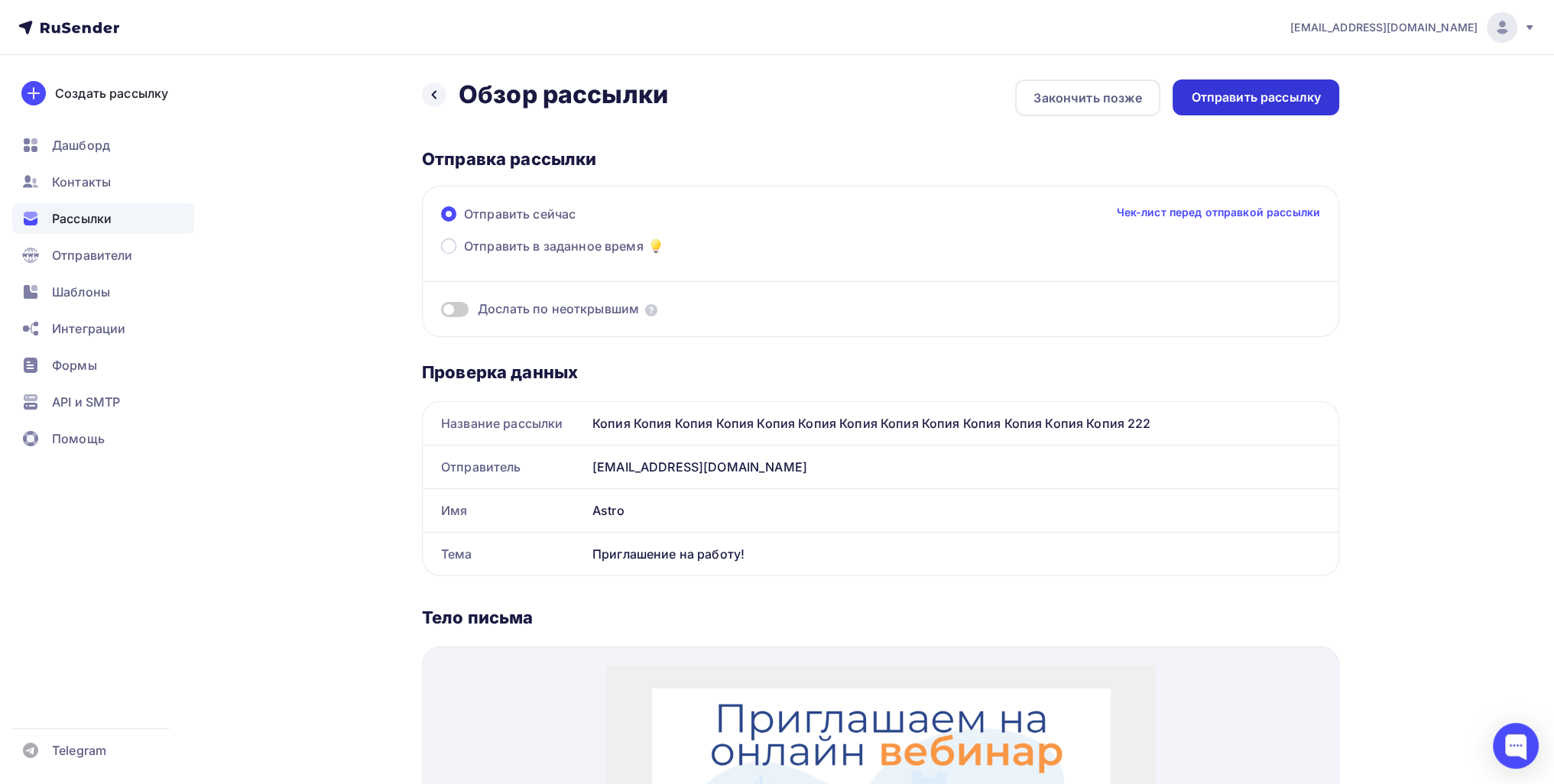
click at [1260, 106] on div "Отправить рассылку" at bounding box center [1256, 98] width 167 height 36
